Goal: Transaction & Acquisition: Subscribe to service/newsletter

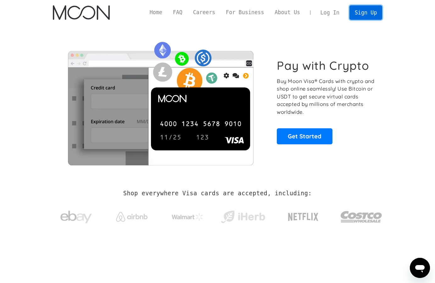
click at [368, 13] on link "Sign Up" at bounding box center [366, 12] width 33 height 14
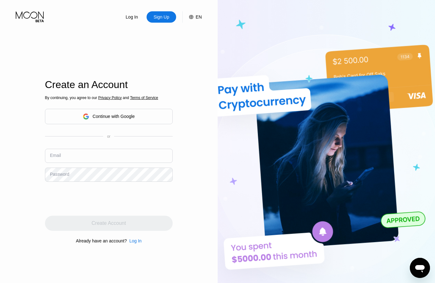
click at [118, 152] on input "text" at bounding box center [109, 156] width 128 height 14
click at [139, 159] on input "text" at bounding box center [109, 156] width 128 height 14
type input "jp77790@outlook.com"
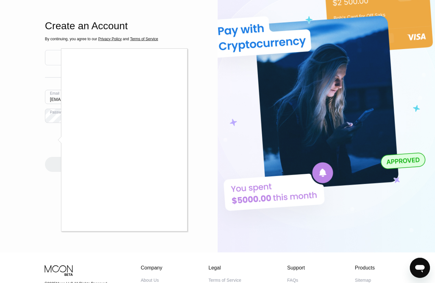
scroll to position [64, 0]
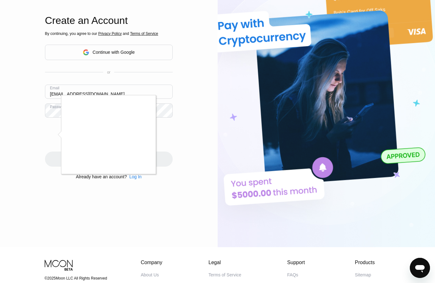
click at [37, 117] on div at bounding box center [217, 141] width 435 height 283
click at [57, 68] on div at bounding box center [217, 141] width 435 height 283
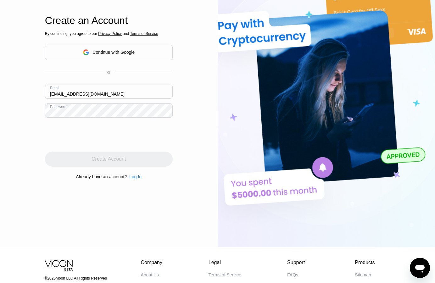
click at [104, 52] on div "Continue with Google" at bounding box center [114, 52] width 42 height 5
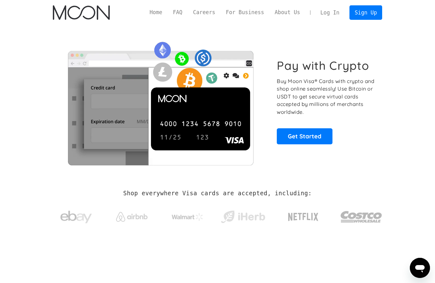
click at [339, 15] on link "Log In" at bounding box center [330, 13] width 30 height 14
